Goal: Check status

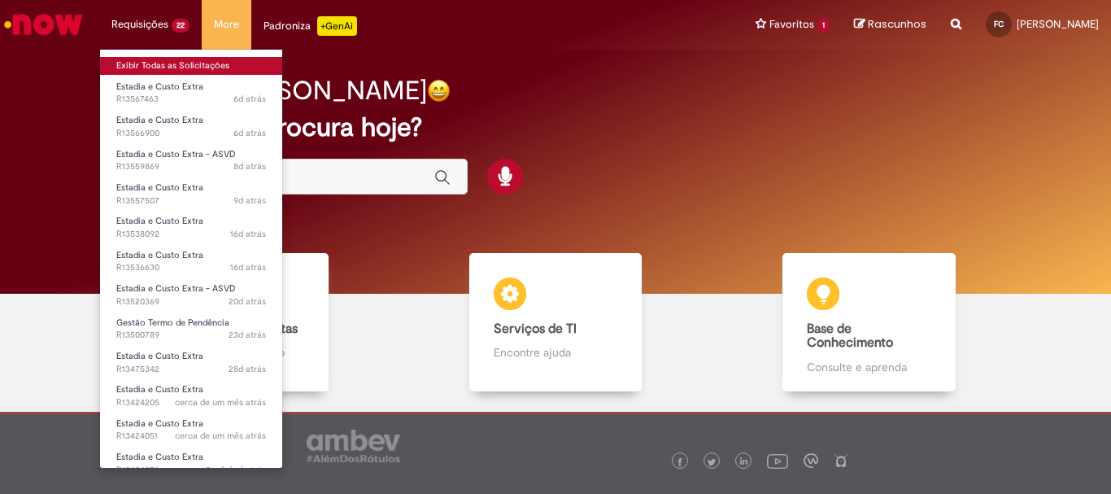
click at [202, 71] on link "Exibir Todas as Solicitações" at bounding box center [191, 66] width 182 height 18
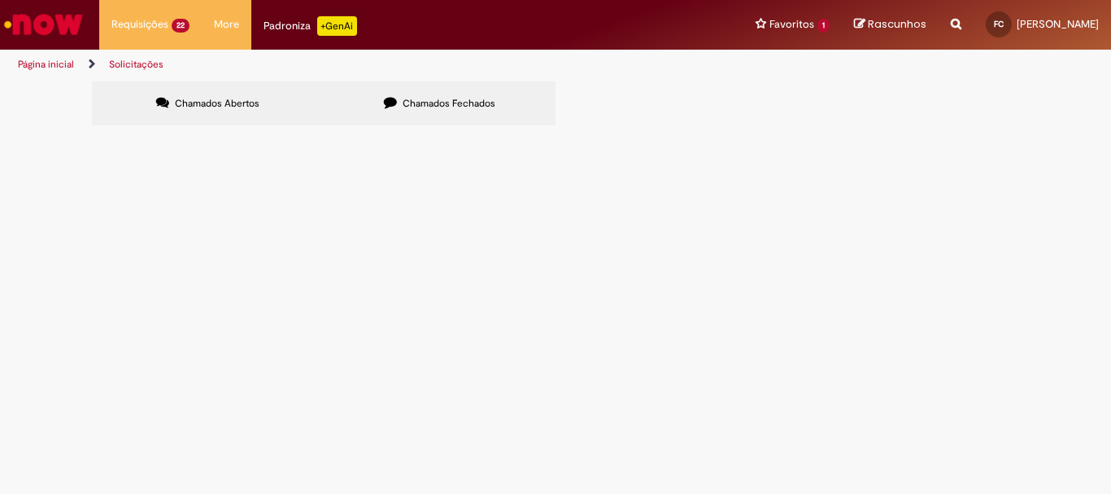
click at [428, 105] on span "Chamados Fechados" at bounding box center [449, 103] width 93 height 13
click at [0, 0] on td "Estadia e Custo Extra - ASVD" at bounding box center [0, 0] width 0 height 0
click at [0, 0] on span "Estadia e Custo Extra - ASVD" at bounding box center [0, 0] width 0 height 0
click at [0, 0] on span "R13547400" at bounding box center [0, 0] width 0 height 0
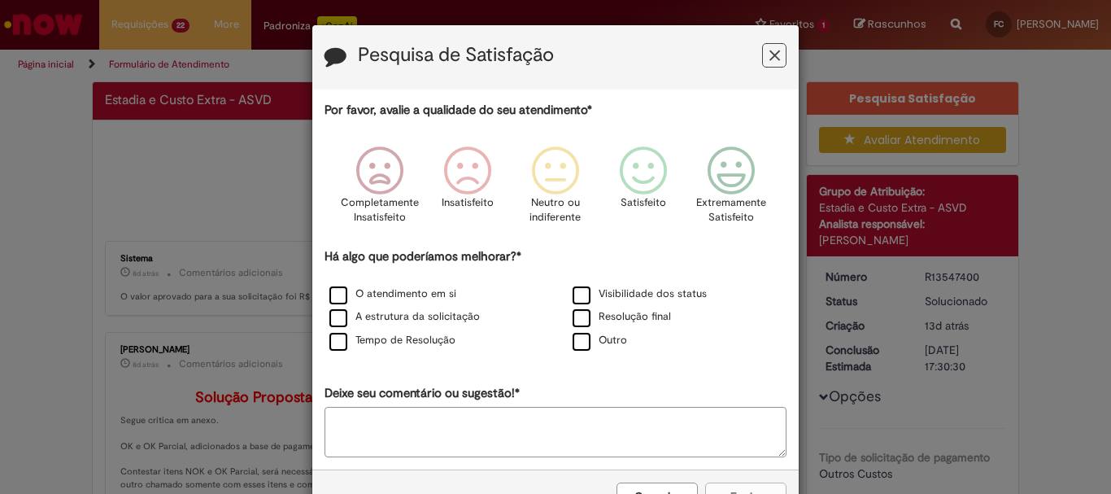
click at [773, 46] on button "Feedback" at bounding box center [774, 55] width 24 height 24
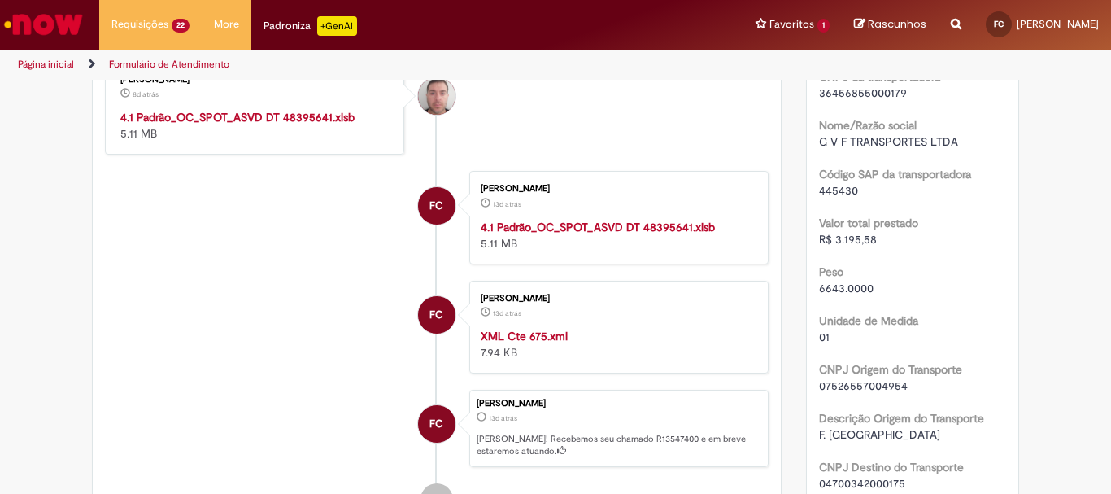
scroll to position [732, 0]
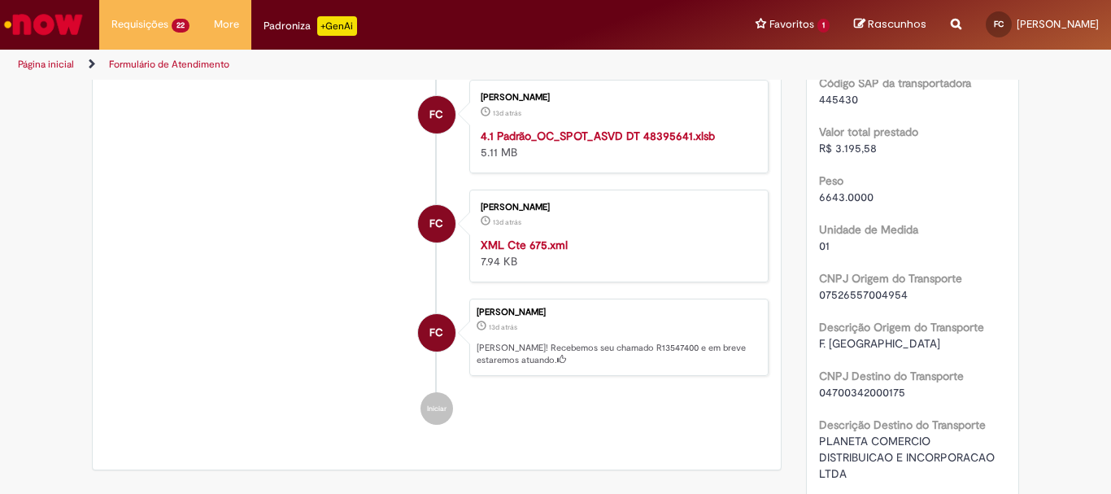
click at [636, 143] on strong "4.1 Padrão_OC_SPOT_ASVD DT 48395641.xlsb" at bounding box center [598, 135] width 234 height 15
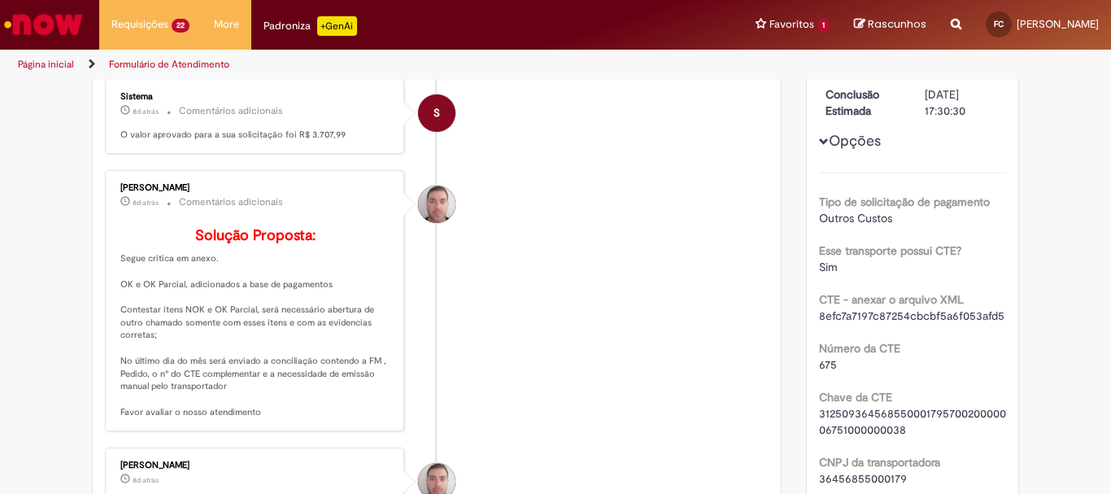
scroll to position [244, 0]
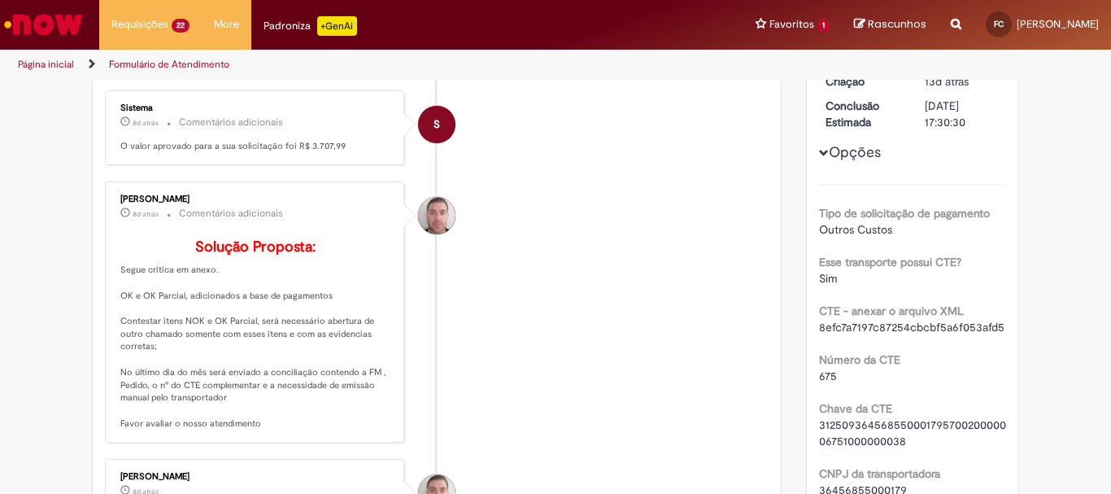
click at [76, 67] on icon "Trilhas de página" at bounding box center [86, 64] width 20 height 10
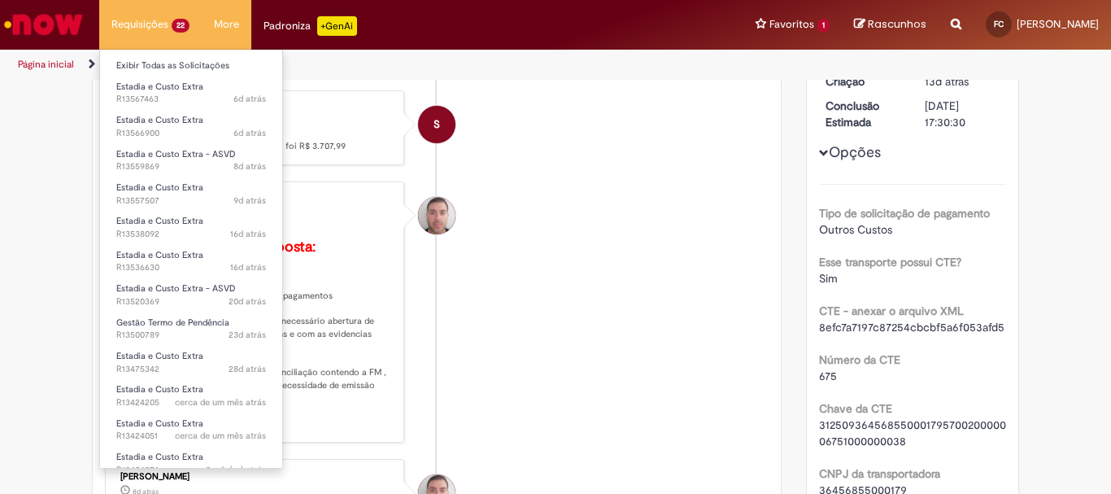
click at [145, 33] on li "Requisições 22 Exibir Todas as Solicitações Estadia e Custo Extra 6d atrás 6 di…" at bounding box center [150, 24] width 102 height 49
click at [143, 69] on link "Exibir Todas as Solicitações" at bounding box center [191, 66] width 182 height 18
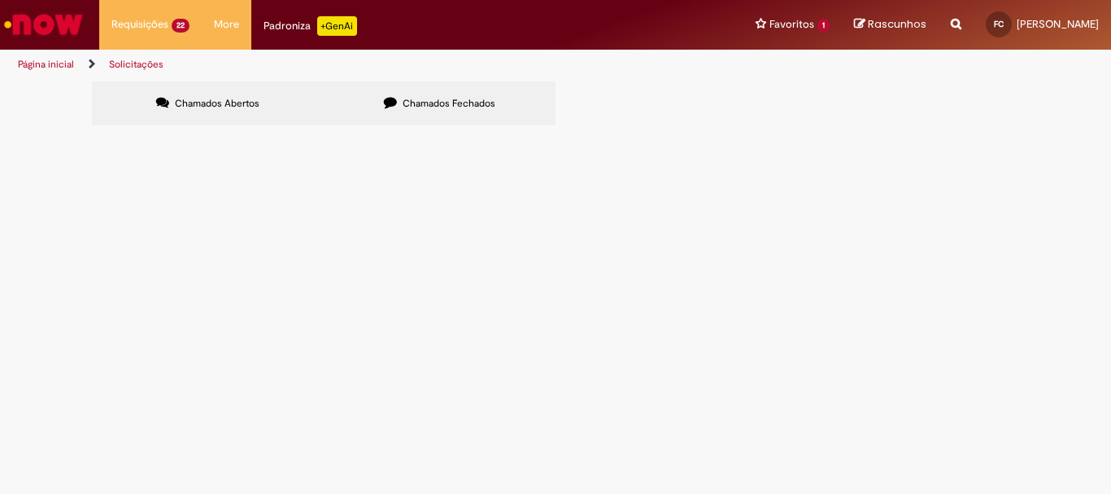
click at [475, 107] on span "Chamados Fechados" at bounding box center [449, 103] width 93 height 13
click at [0, 0] on span "Estadia e Custo Extra - ASVD" at bounding box center [0, 0] width 0 height 0
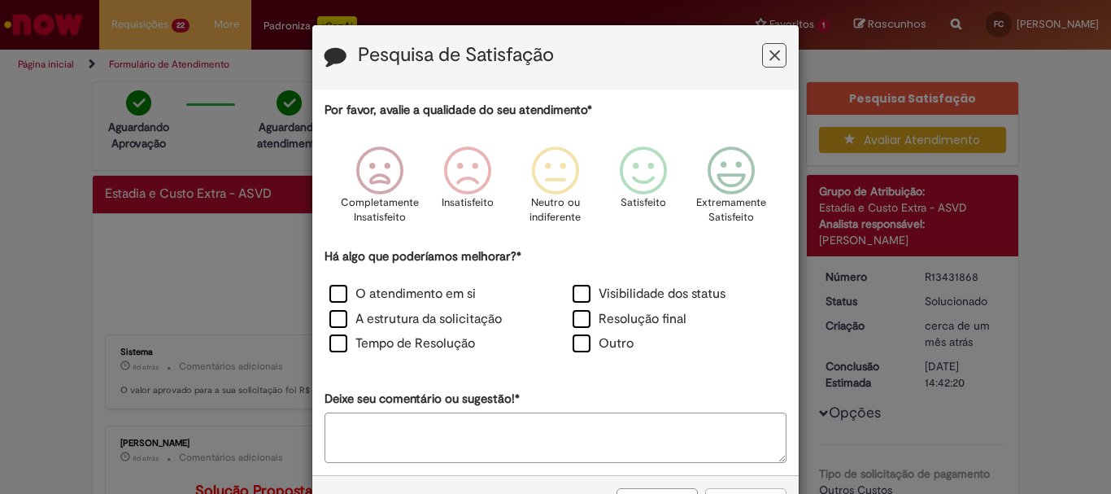
click at [769, 63] on icon "Feedback" at bounding box center [774, 55] width 11 height 17
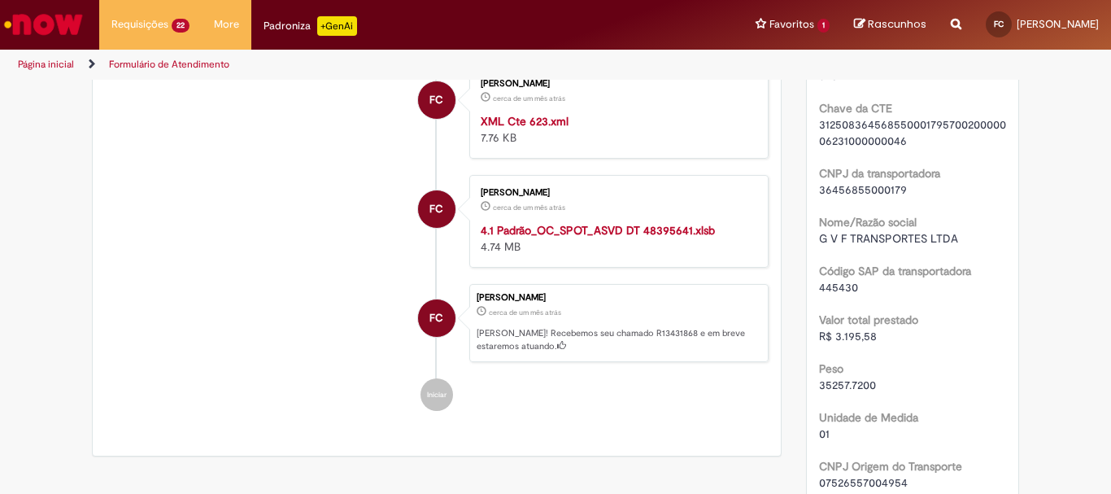
scroll to position [569, 0]
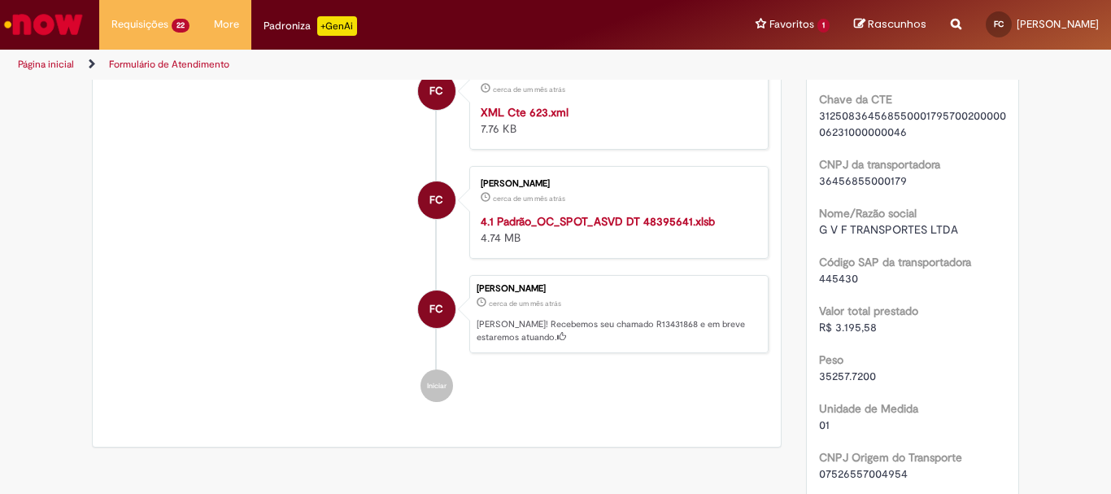
click at [585, 229] on strong "4.1 Padrão_OC_SPOT_ASVD DT 48395641.xlsb" at bounding box center [598, 221] width 234 height 15
